Goal: Task Accomplishment & Management: Manage account settings

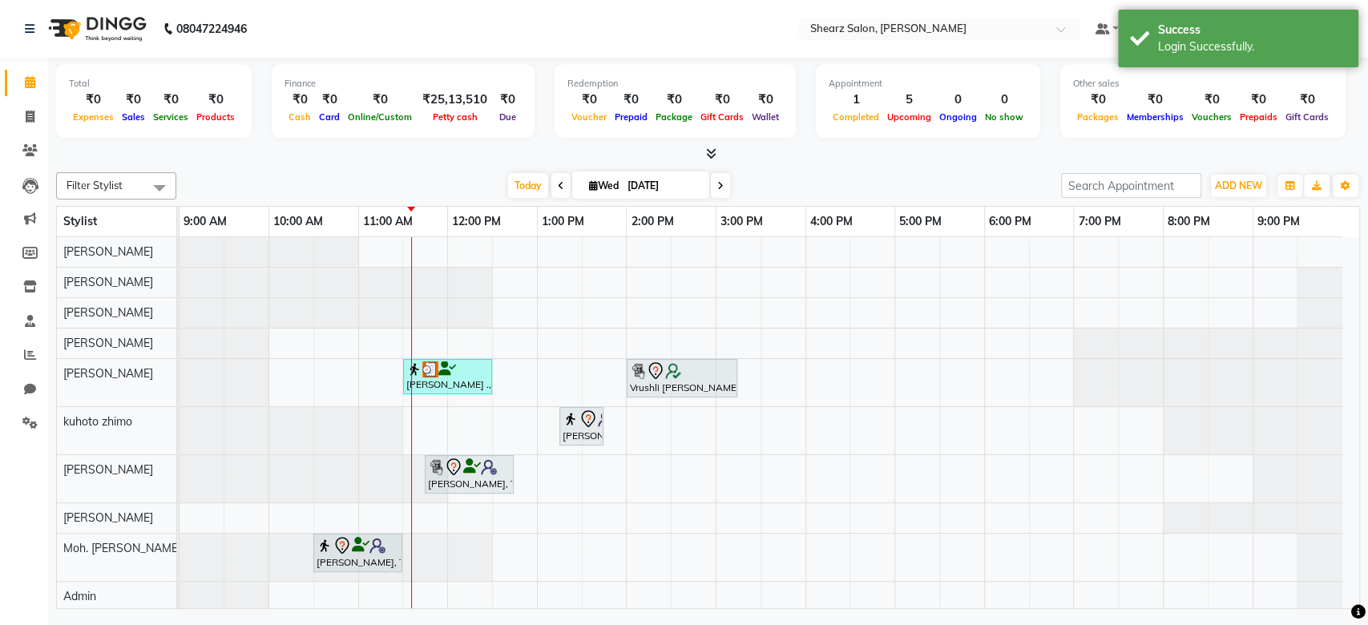
scroll to position [96, 0]
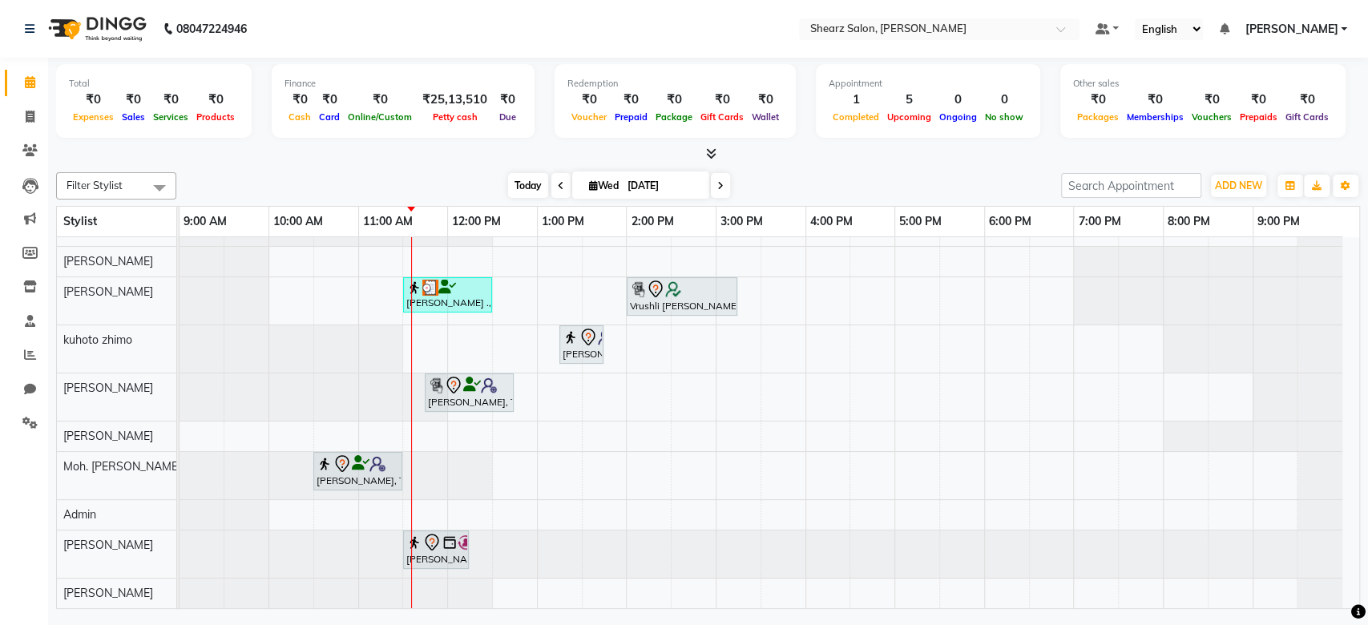
click at [518, 184] on span "Today" at bounding box center [528, 185] width 40 height 25
click at [558, 184] on icon at bounding box center [561, 186] width 6 height 10
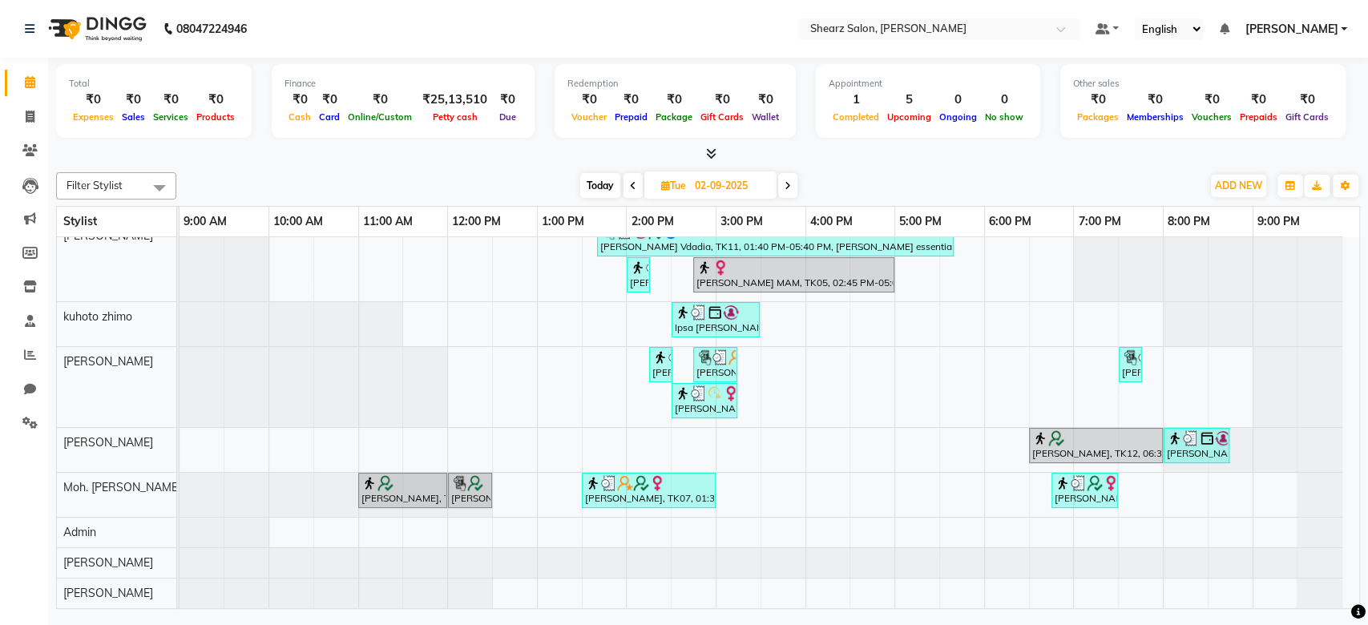
scroll to position [0, 0]
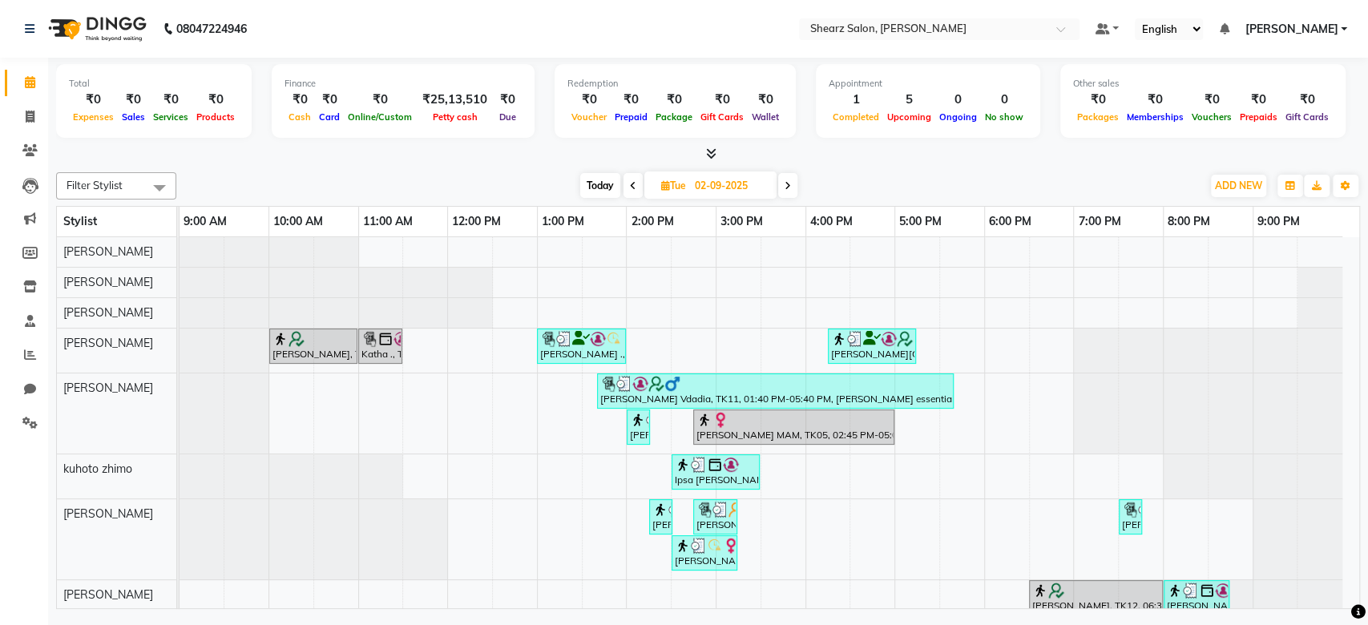
click at [787, 184] on icon at bounding box center [788, 186] width 6 height 10
type input "[DATE]"
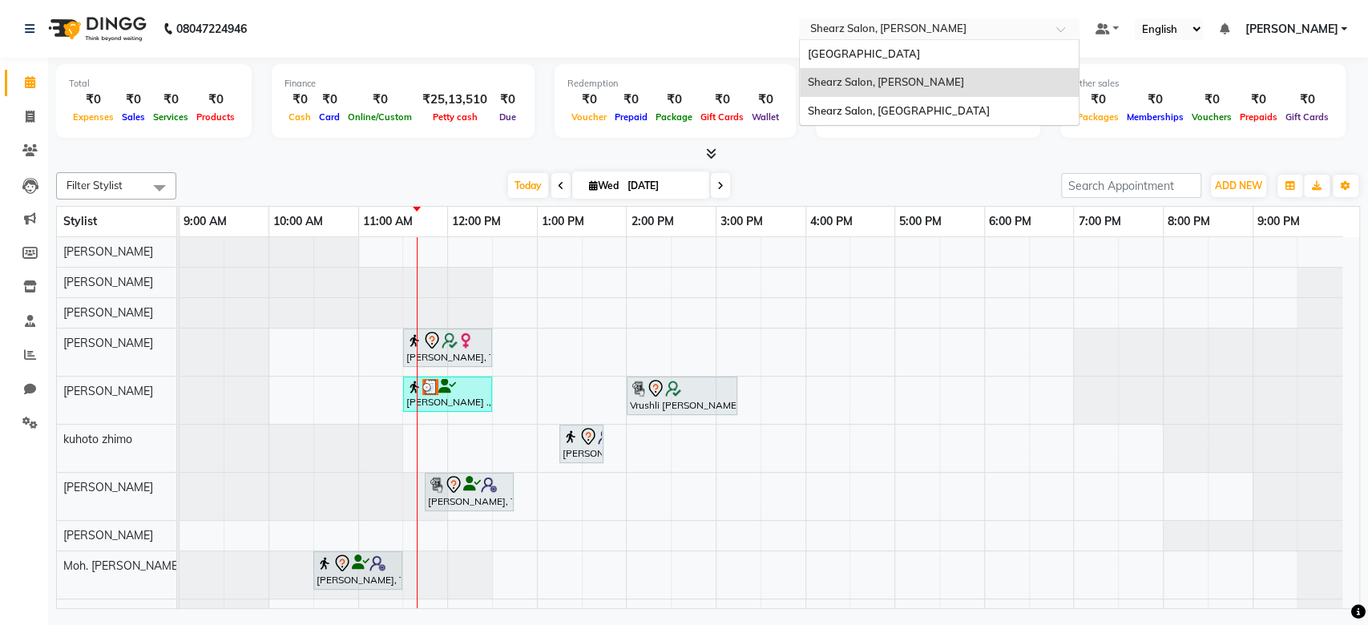
click at [910, 26] on input "text" at bounding box center [923, 30] width 232 height 16
click at [901, 105] on span "Shearz Salon, [GEOGRAPHIC_DATA]" at bounding box center [899, 110] width 182 height 13
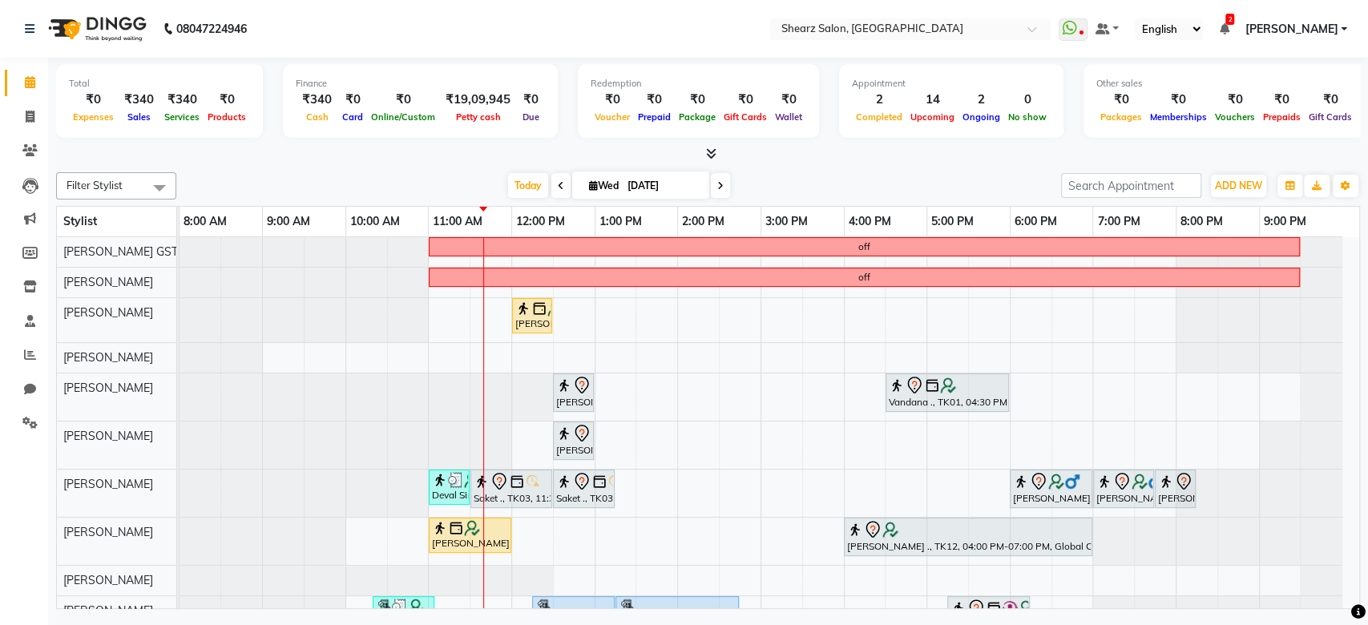
drag, startPoint x: 1359, startPoint y: 396, endPoint x: 1366, endPoint y: 526, distance: 130.0
click at [1366, 526] on div "Total ₹0 Expenses ₹340 Sales ₹340 Services ₹0 Products Finance ₹340 Cash ₹0 Car…" at bounding box center [708, 335] width 1320 height 555
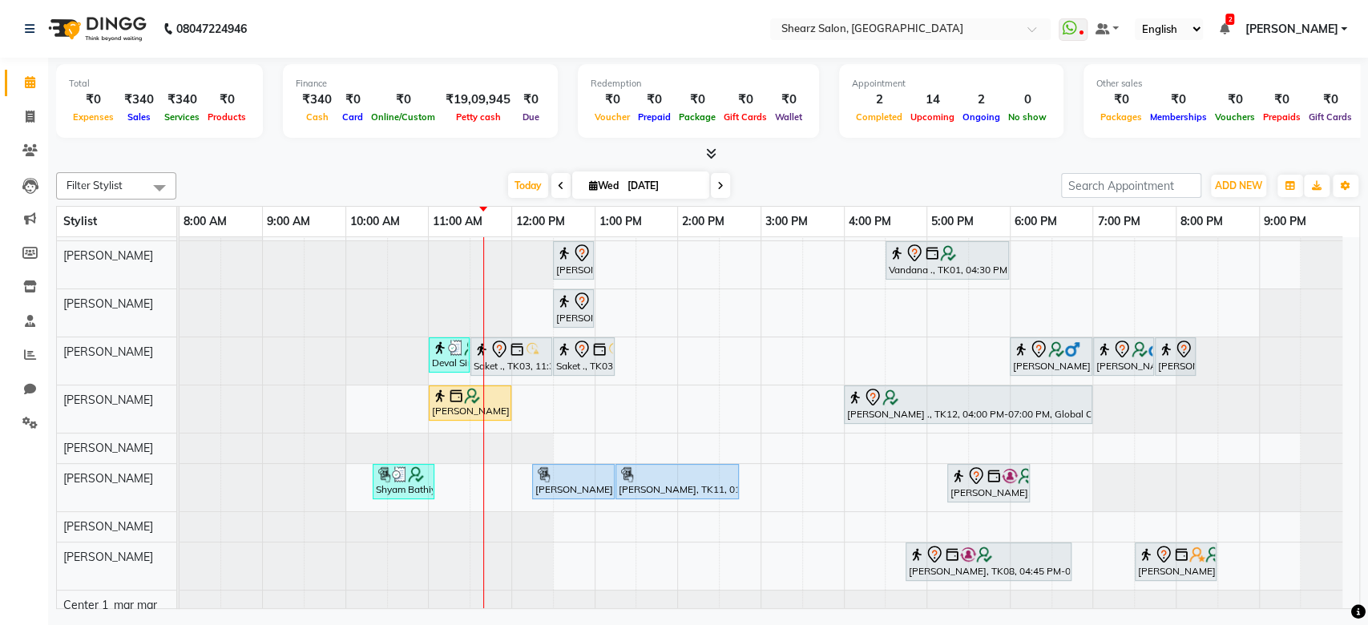
scroll to position [159, 0]
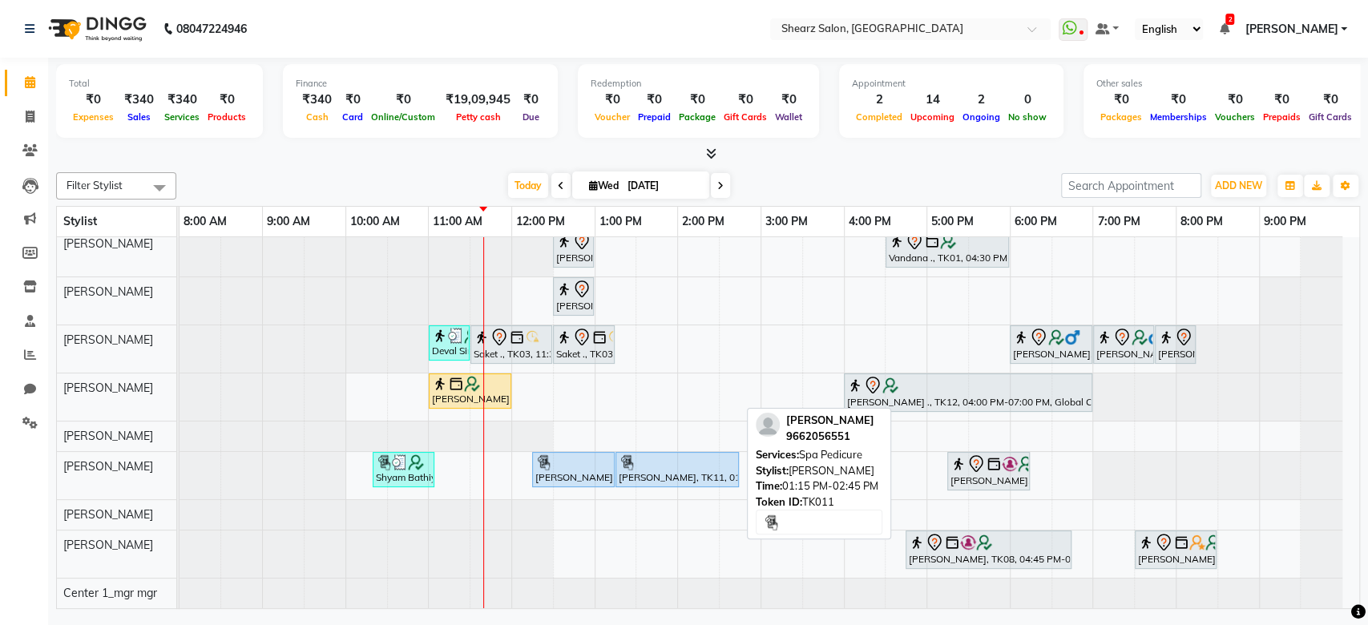
click at [678, 454] on div at bounding box center [677, 462] width 117 height 16
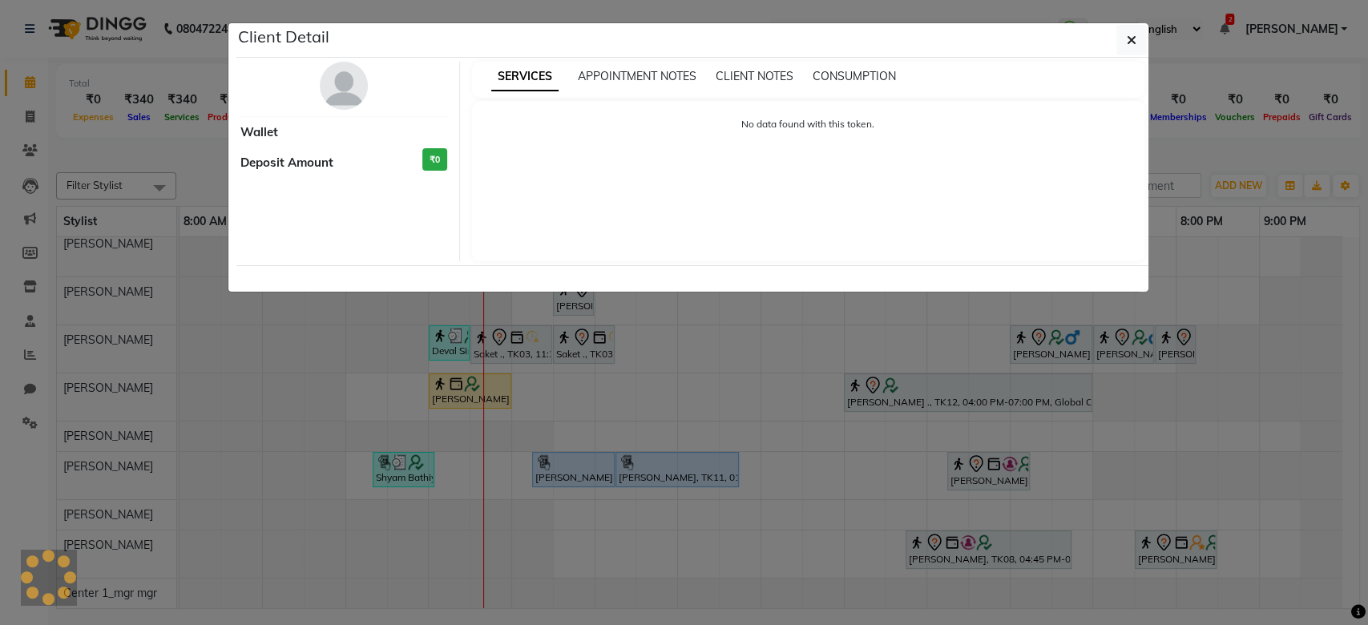
select select "5"
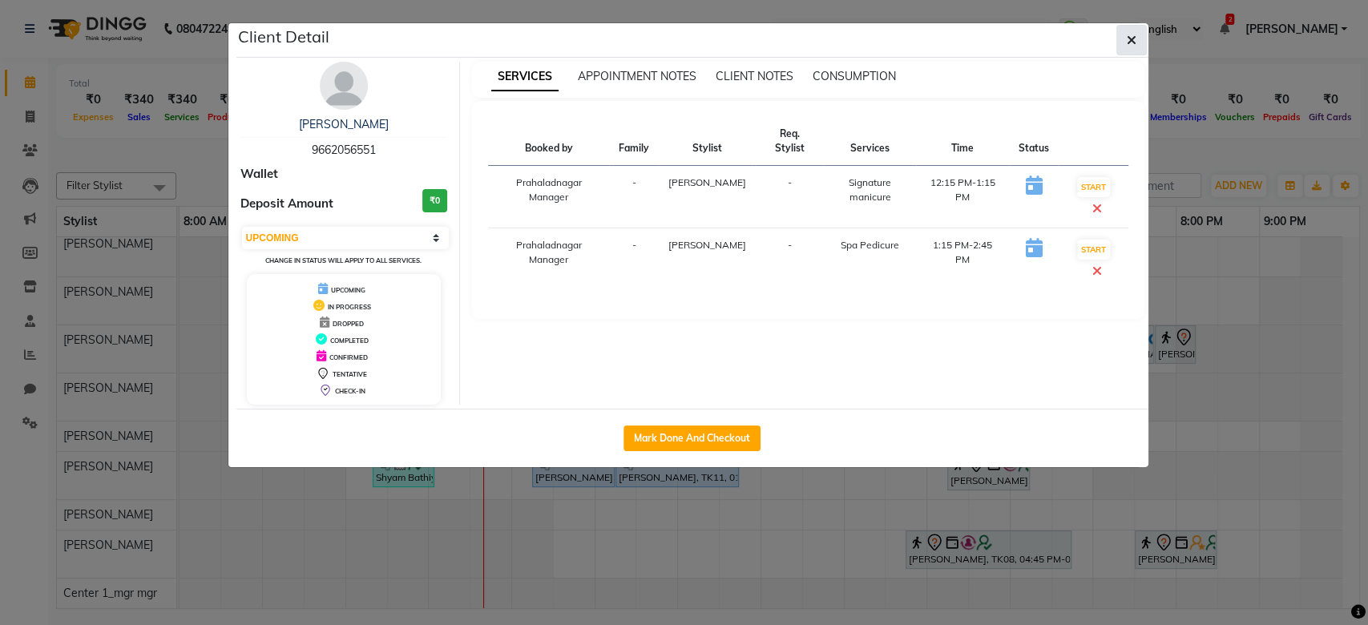
click at [1120, 53] on button "button" at bounding box center [1131, 40] width 30 height 30
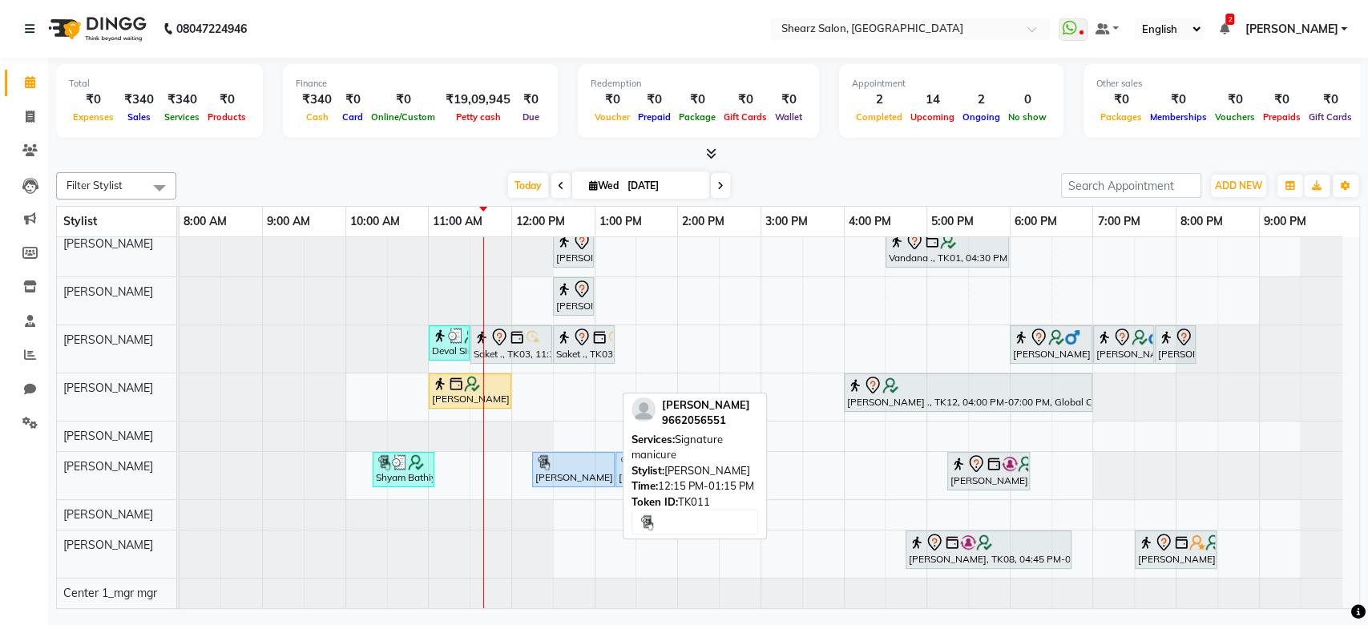
click at [578, 468] on div "[PERSON_NAME], TK11, 12:15 PM-01:15 PM, Signature manicure" at bounding box center [573, 469] width 79 height 30
select select "5"
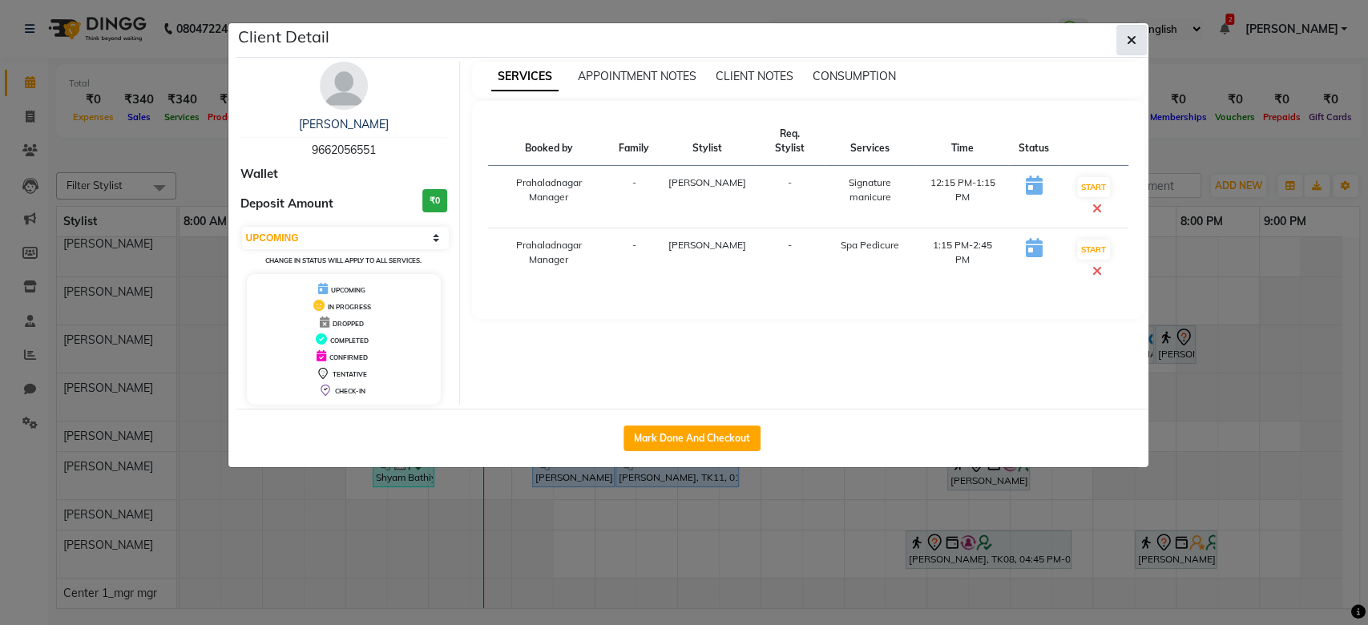
click at [1129, 34] on icon "button" at bounding box center [1132, 40] width 10 height 13
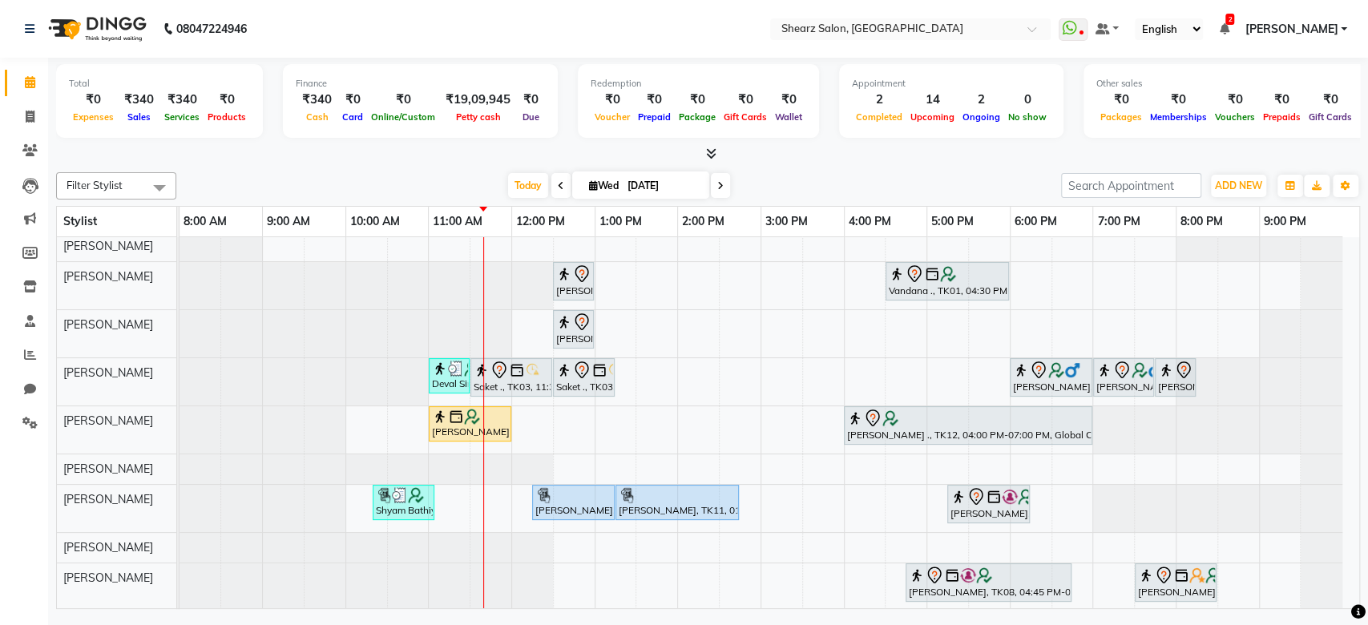
scroll to position [79, 0]
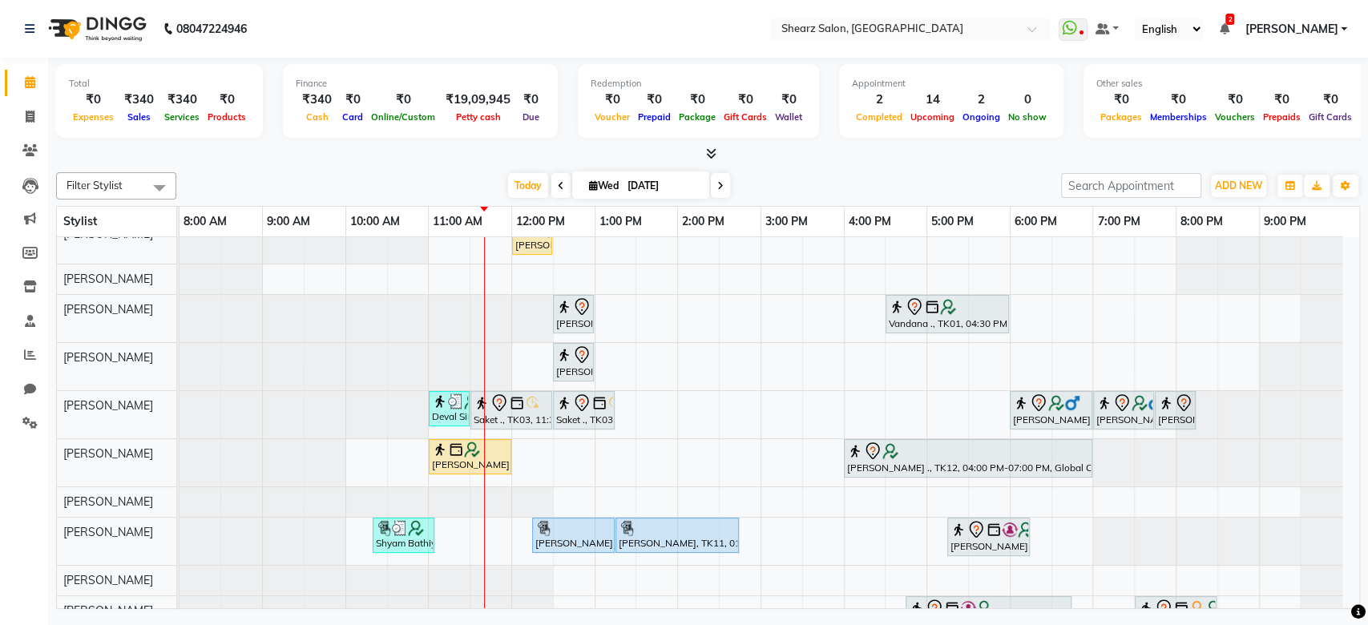
click at [720, 187] on icon at bounding box center [720, 186] width 6 height 10
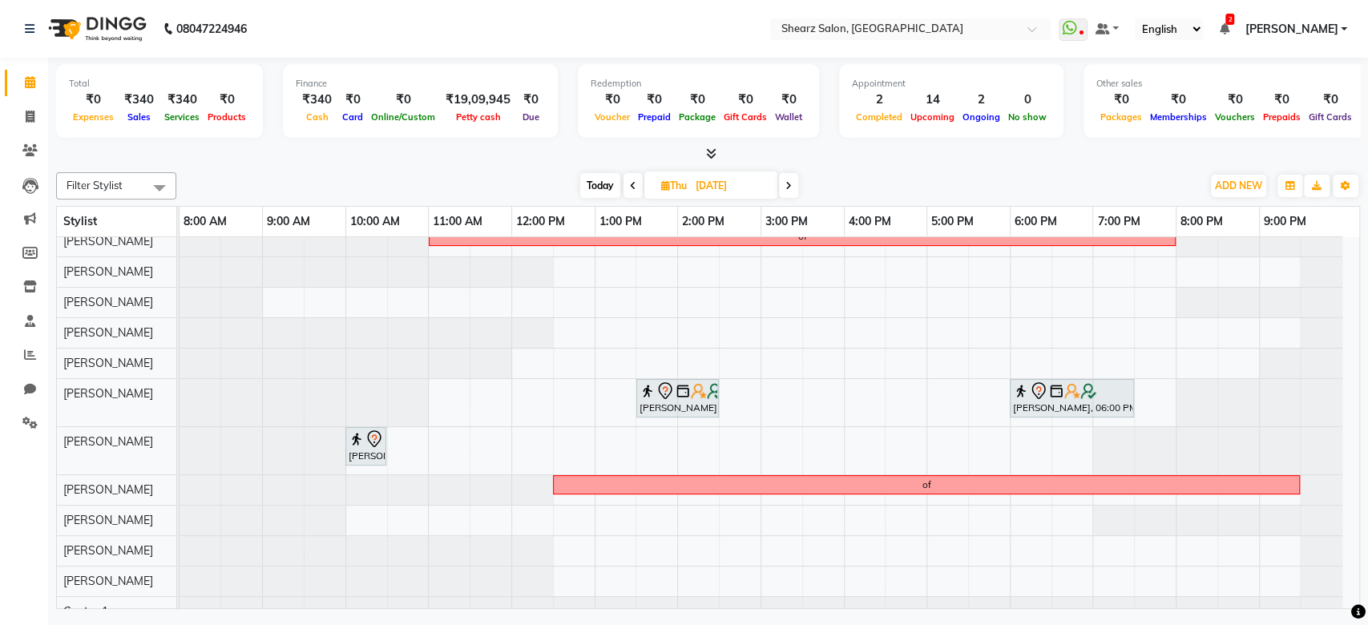
scroll to position [31, 0]
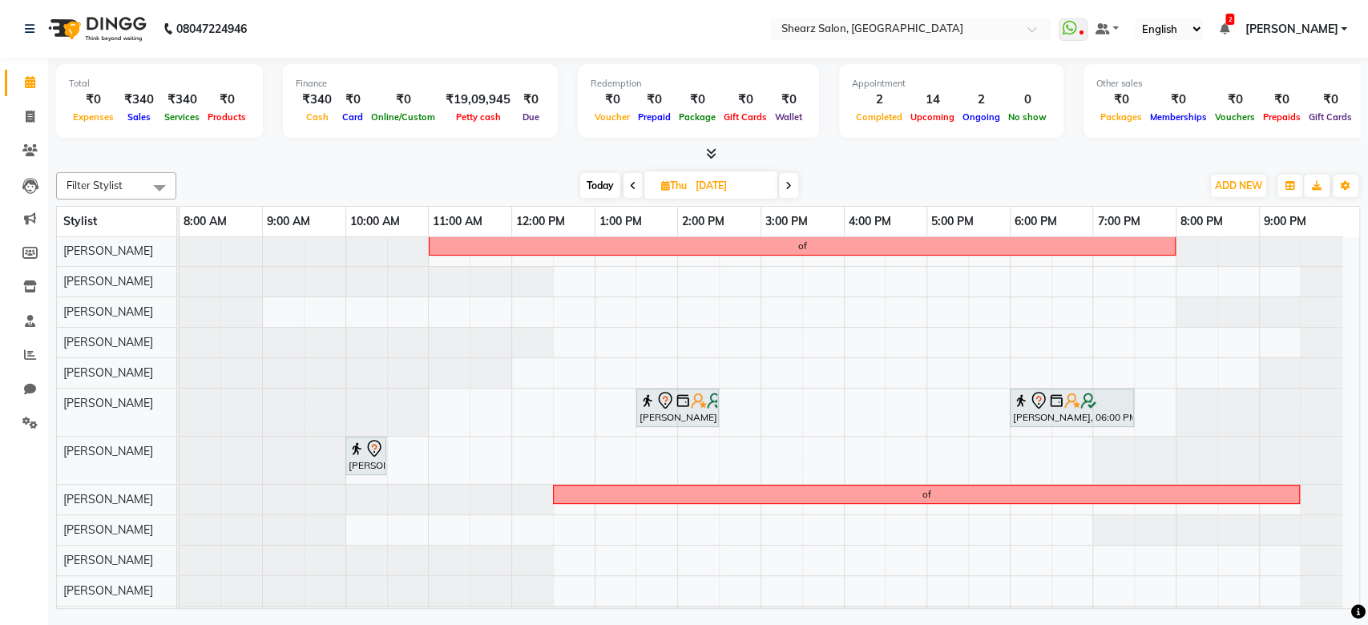
click at [587, 184] on span "Today" at bounding box center [600, 185] width 40 height 25
type input "[DATE]"
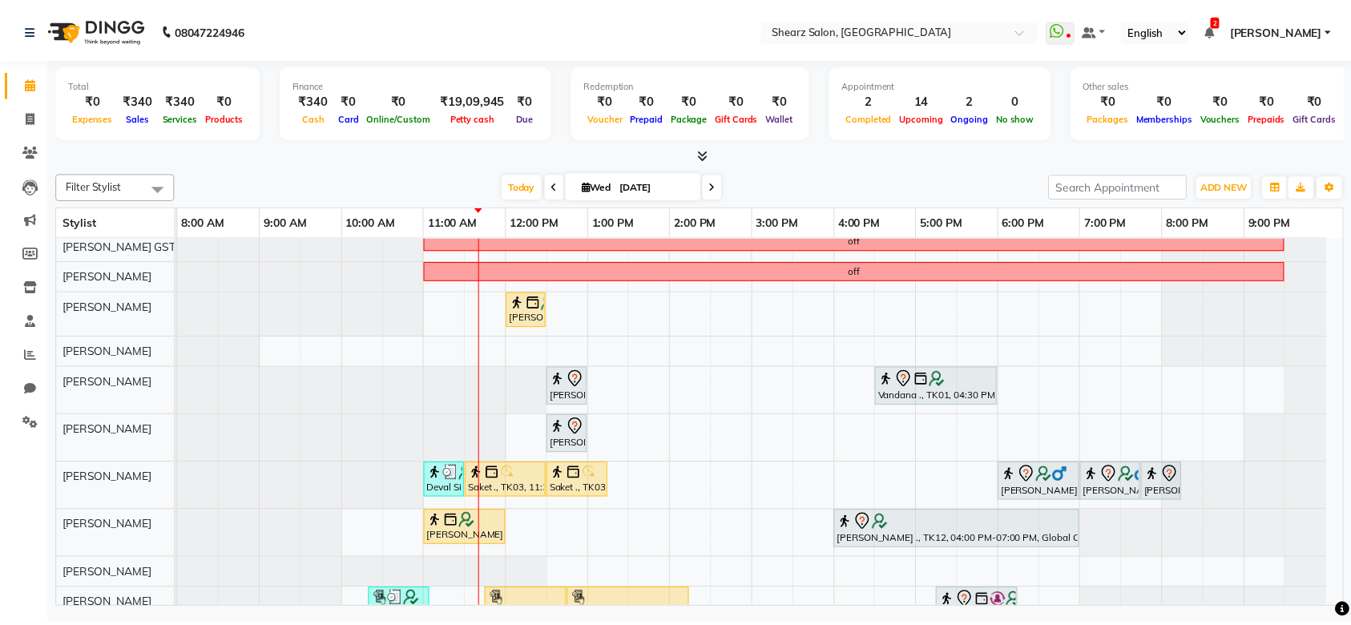
scroll to position [0, 0]
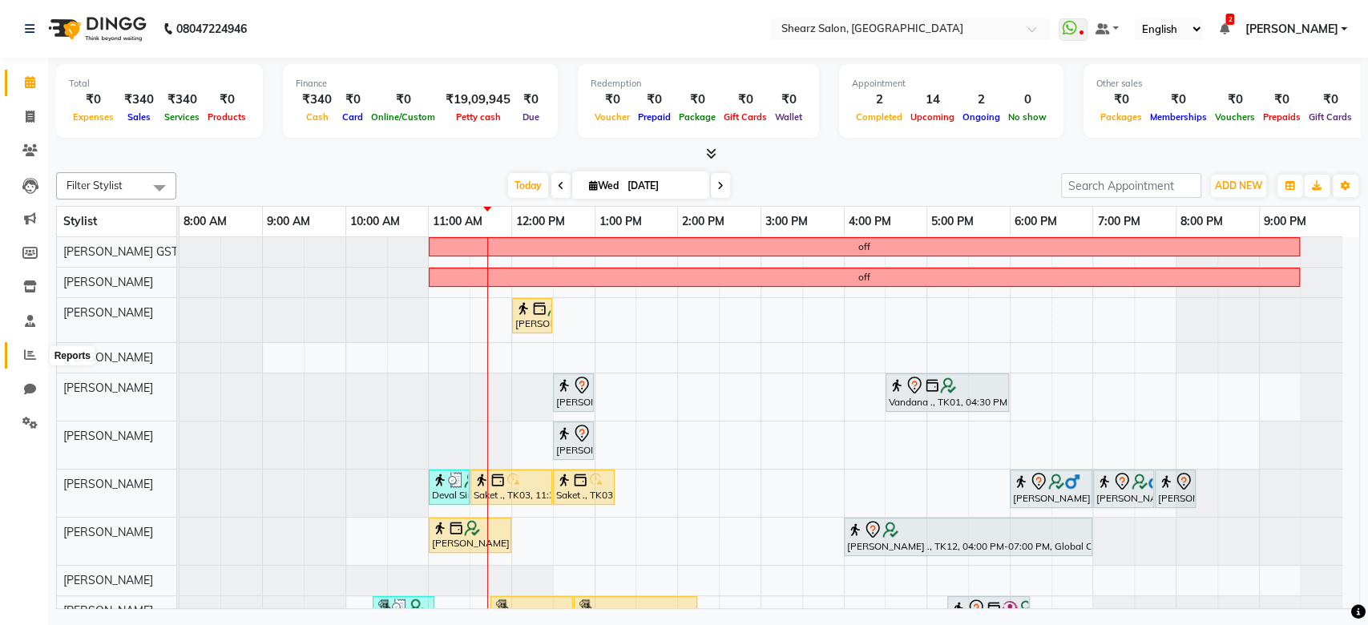
click at [20, 357] on span at bounding box center [30, 355] width 28 height 18
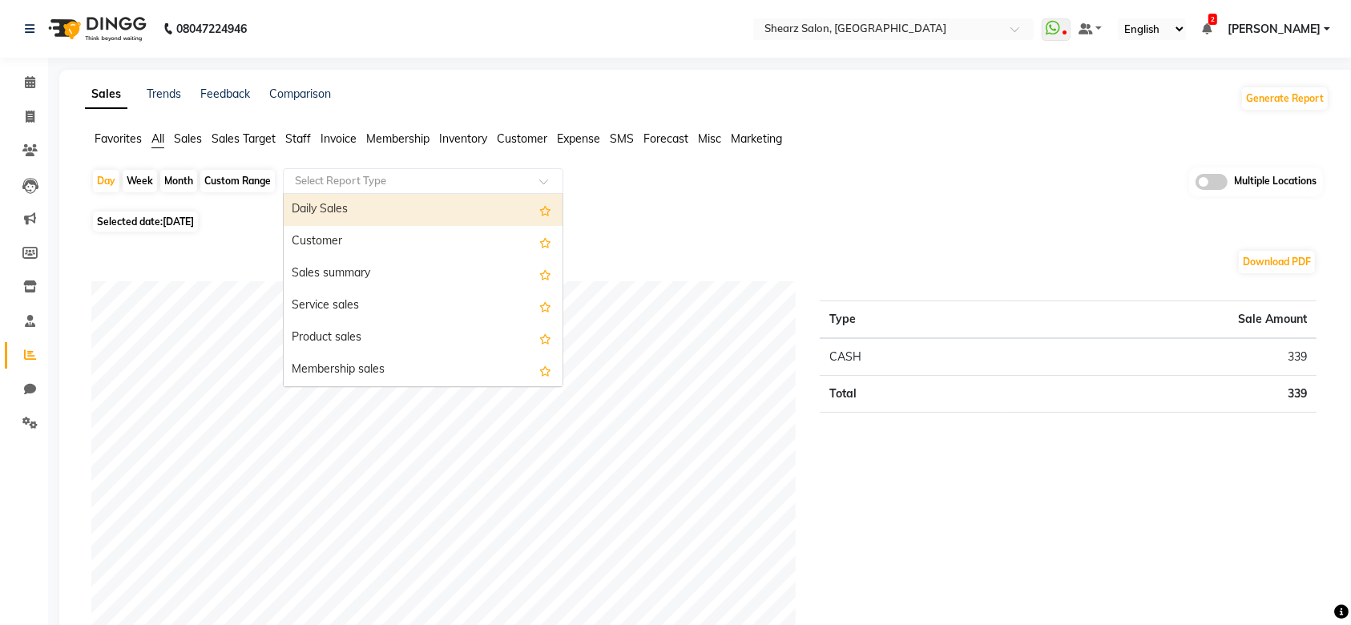
click at [338, 180] on input "text" at bounding box center [407, 181] width 231 height 16
type input "sa"
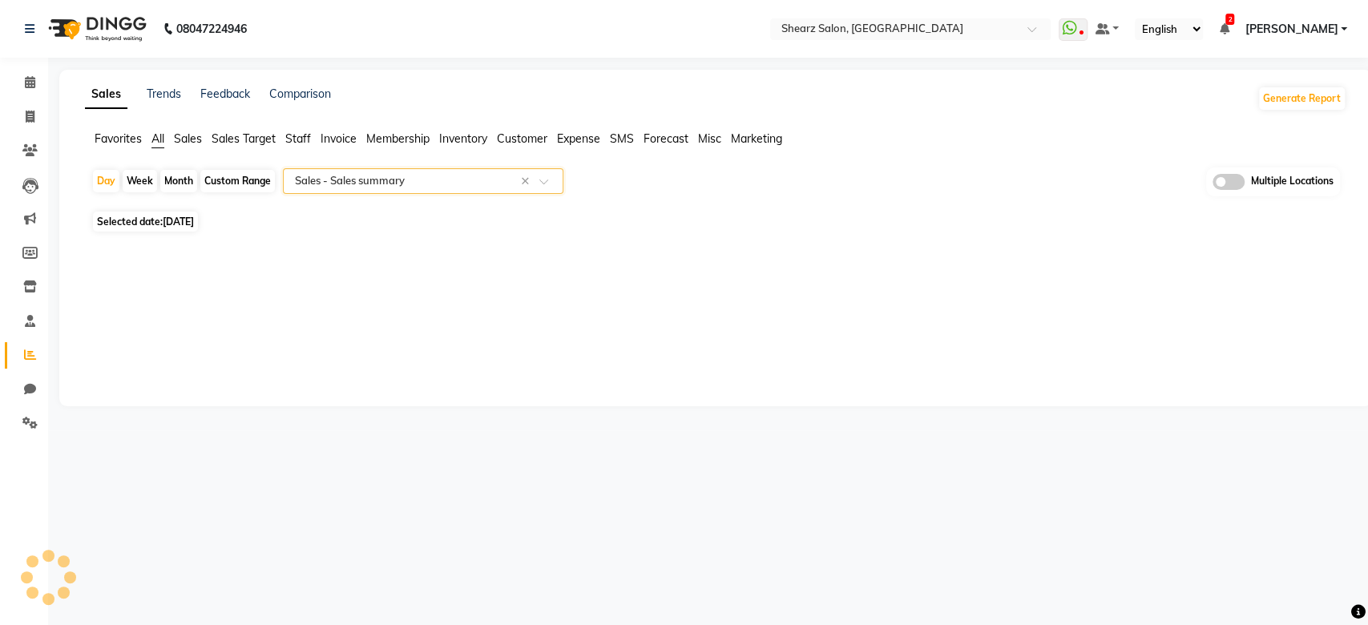
select select "full_report"
select select "csv"
click at [232, 176] on div "Custom Range" at bounding box center [237, 181] width 75 height 22
select select "9"
select select "2025"
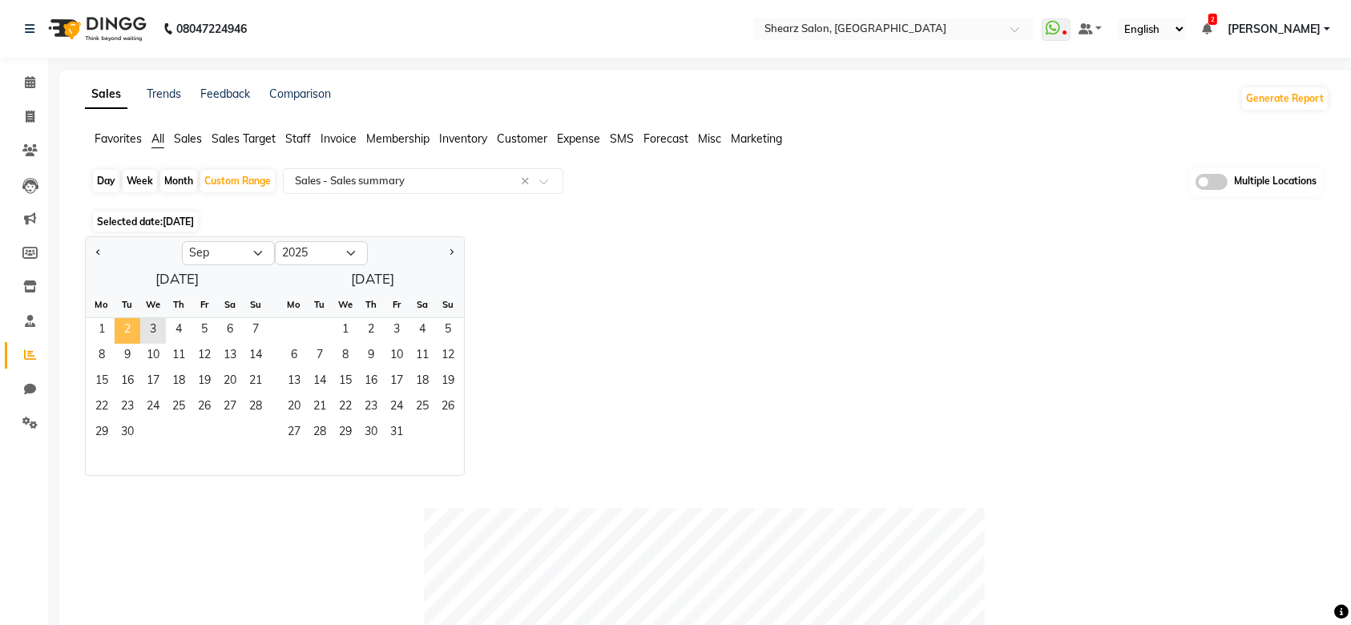
click at [127, 333] on span "2" at bounding box center [128, 331] width 26 height 26
click at [111, 185] on div "Day" at bounding box center [106, 181] width 26 height 22
select select "9"
select select "2025"
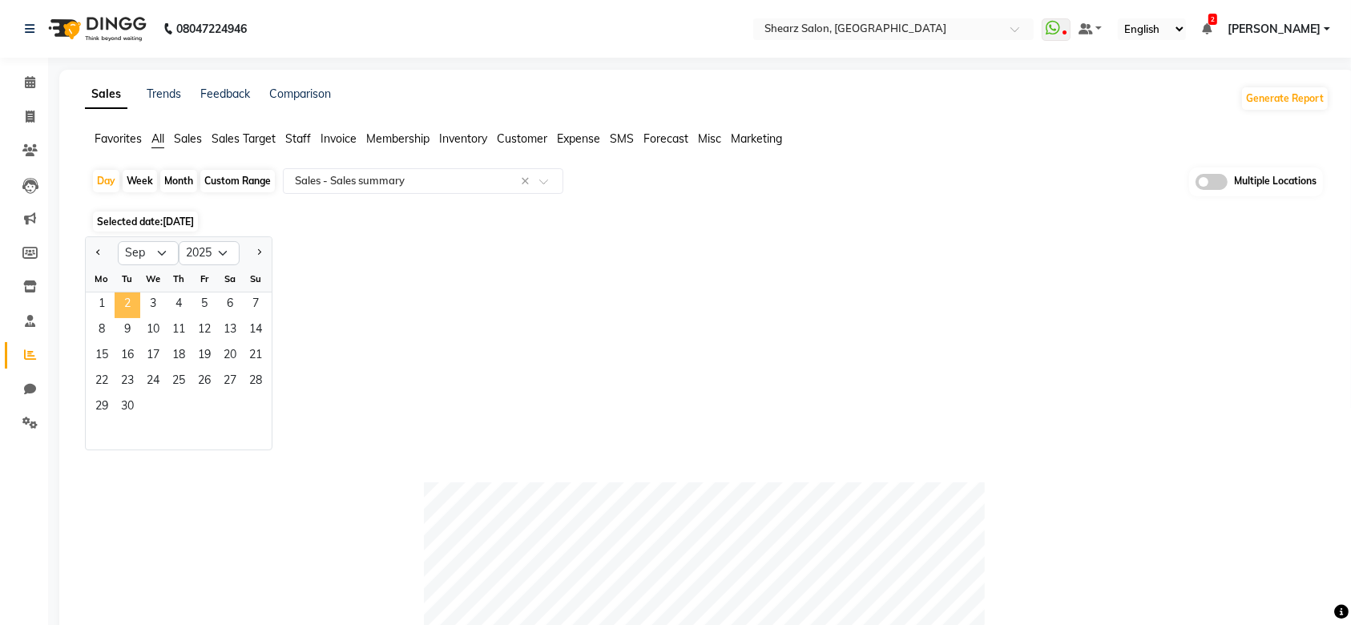
click at [121, 302] on span "2" at bounding box center [128, 306] width 26 height 26
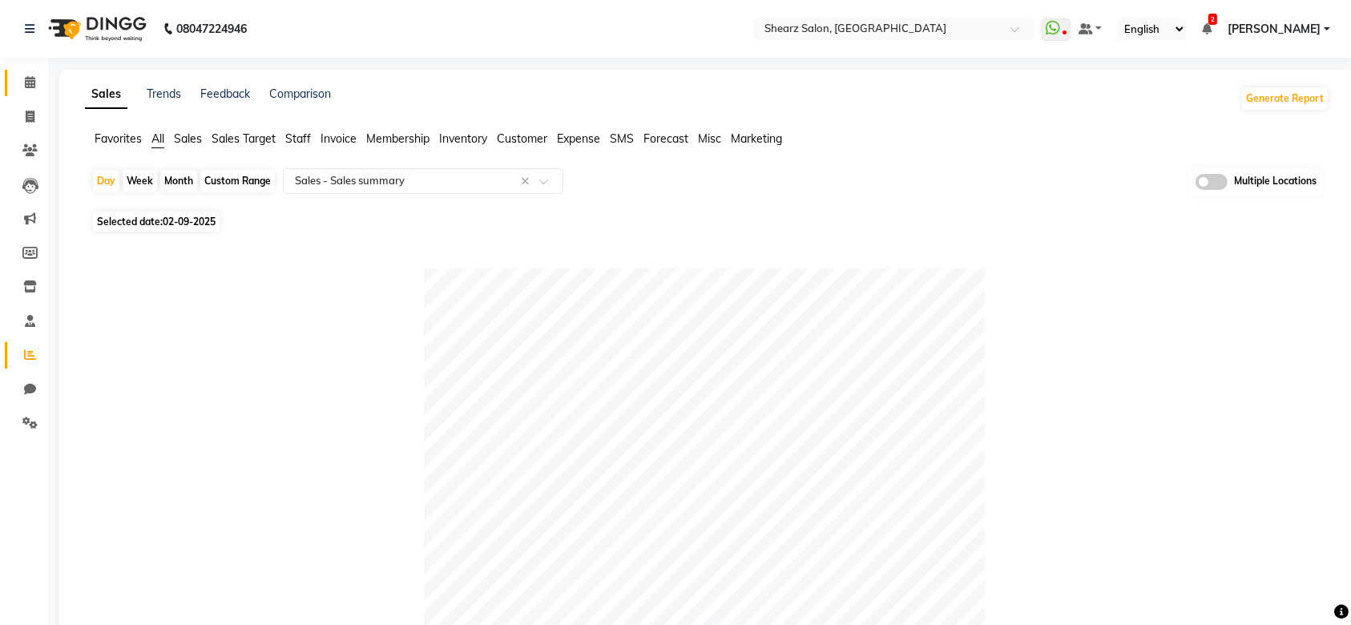
click at [42, 76] on span at bounding box center [30, 83] width 28 height 18
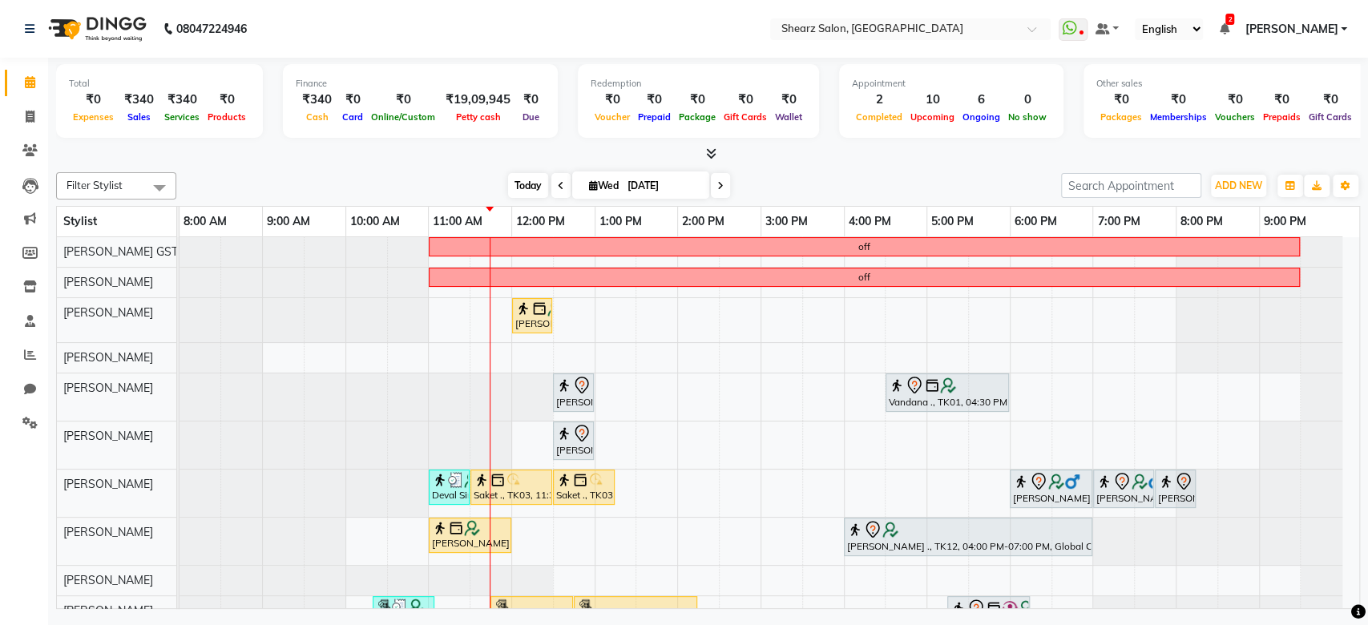
click at [525, 188] on span "Today" at bounding box center [528, 185] width 40 height 25
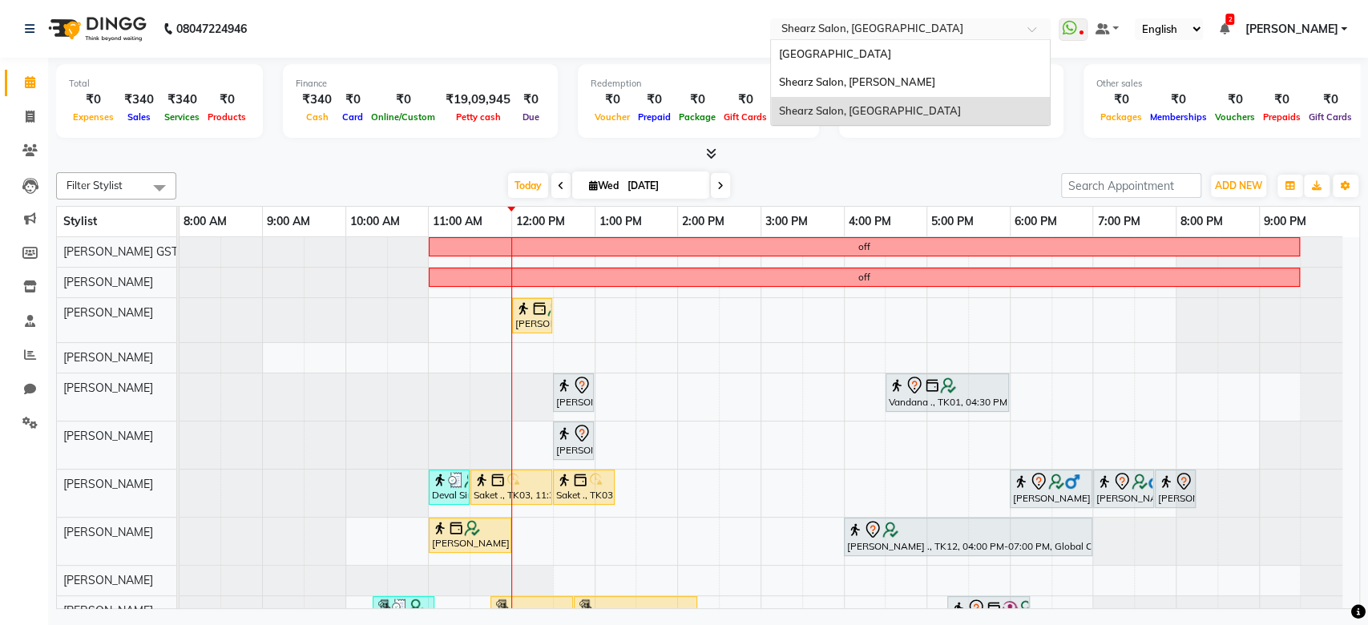
click at [926, 30] on input "text" at bounding box center [894, 30] width 232 height 16
click at [908, 80] on div "Shearz Salon, [PERSON_NAME]" at bounding box center [910, 82] width 279 height 29
